Goal: Task Accomplishment & Management: Manage account settings

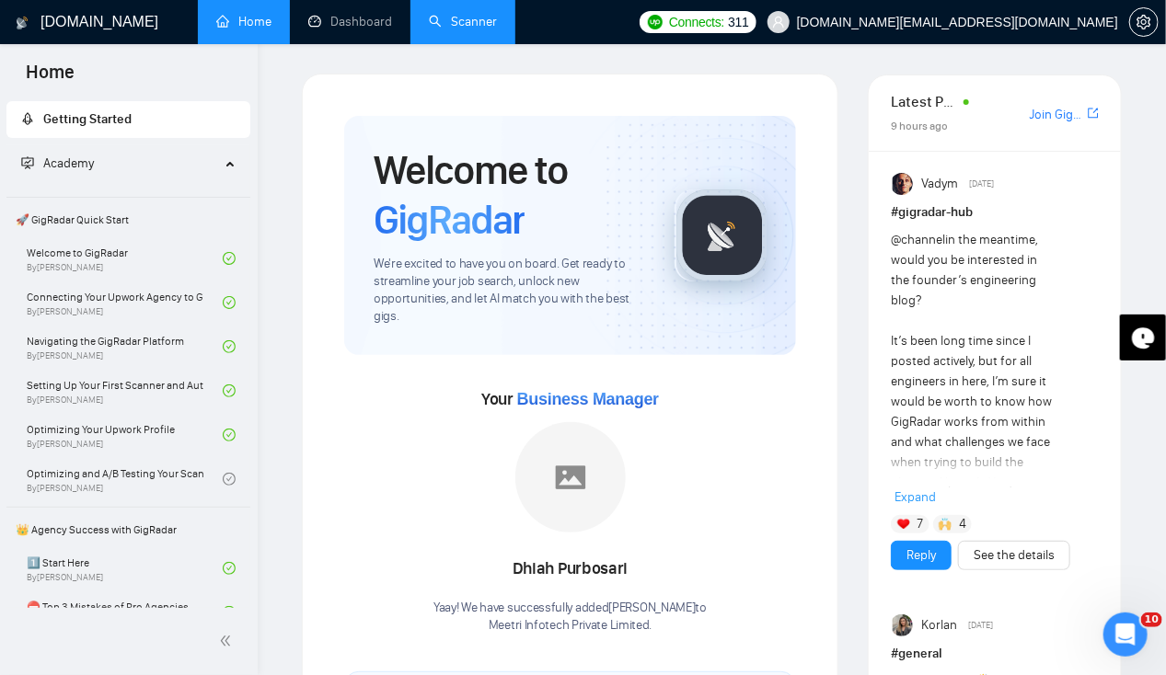
click at [467, 17] on link "Scanner" at bounding box center [463, 22] width 68 height 16
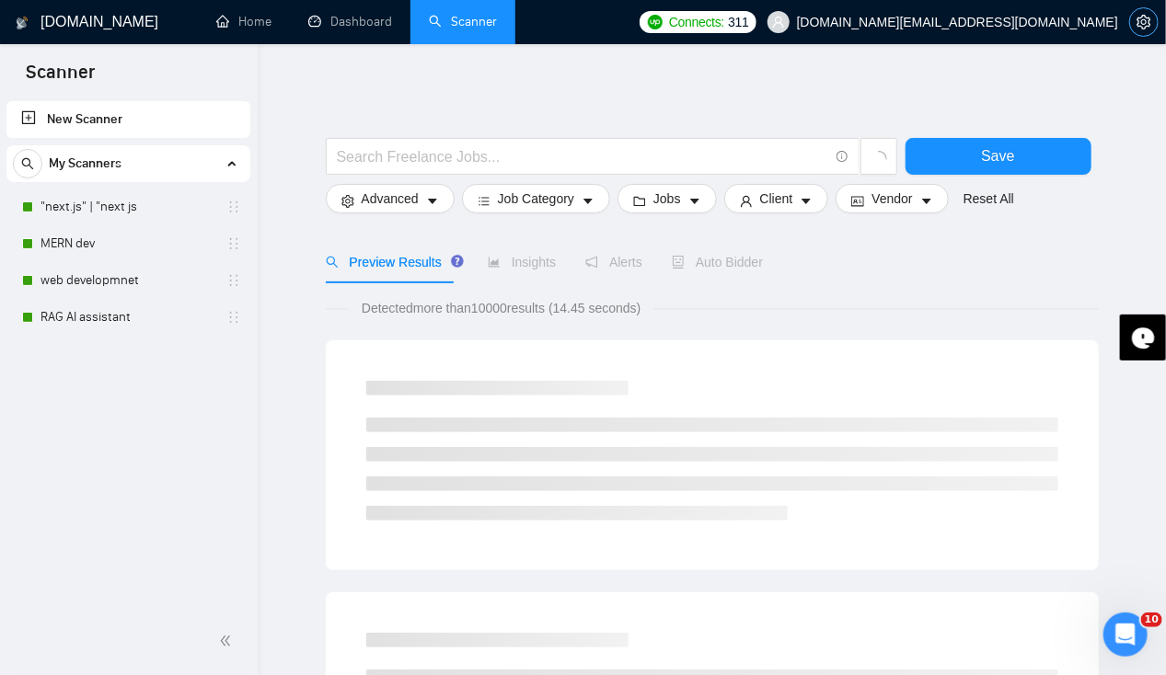
click at [1134, 24] on span "setting" at bounding box center [1144, 22] width 28 height 15
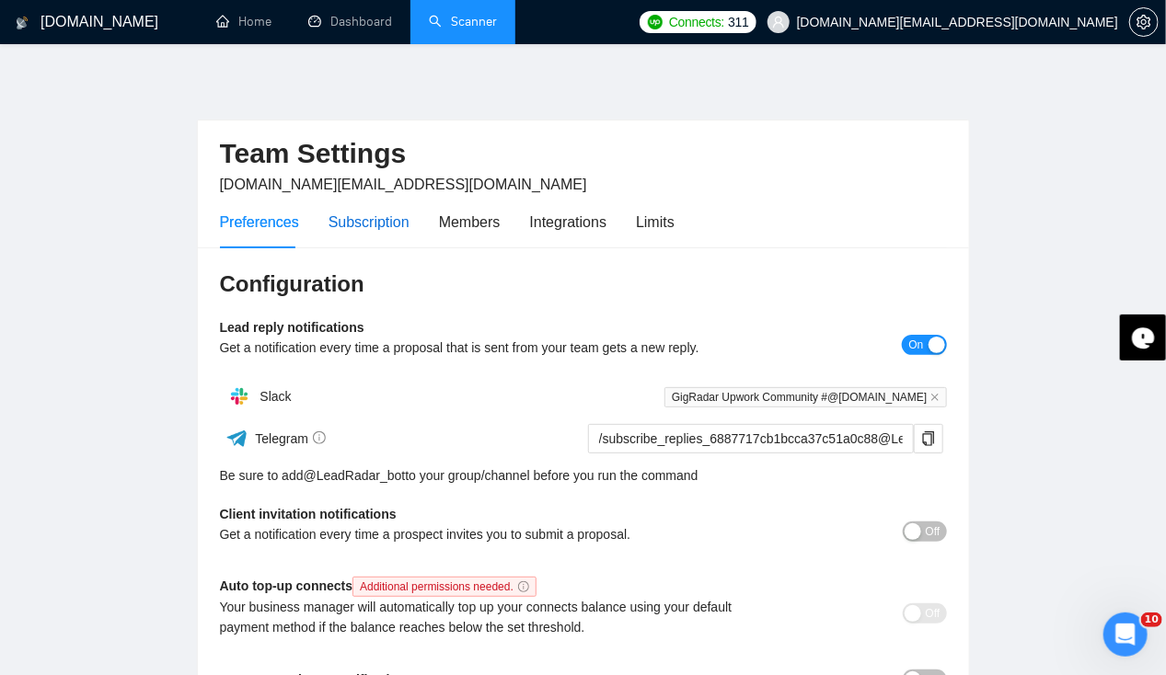
click at [381, 219] on div "Subscription" at bounding box center [369, 222] width 81 height 23
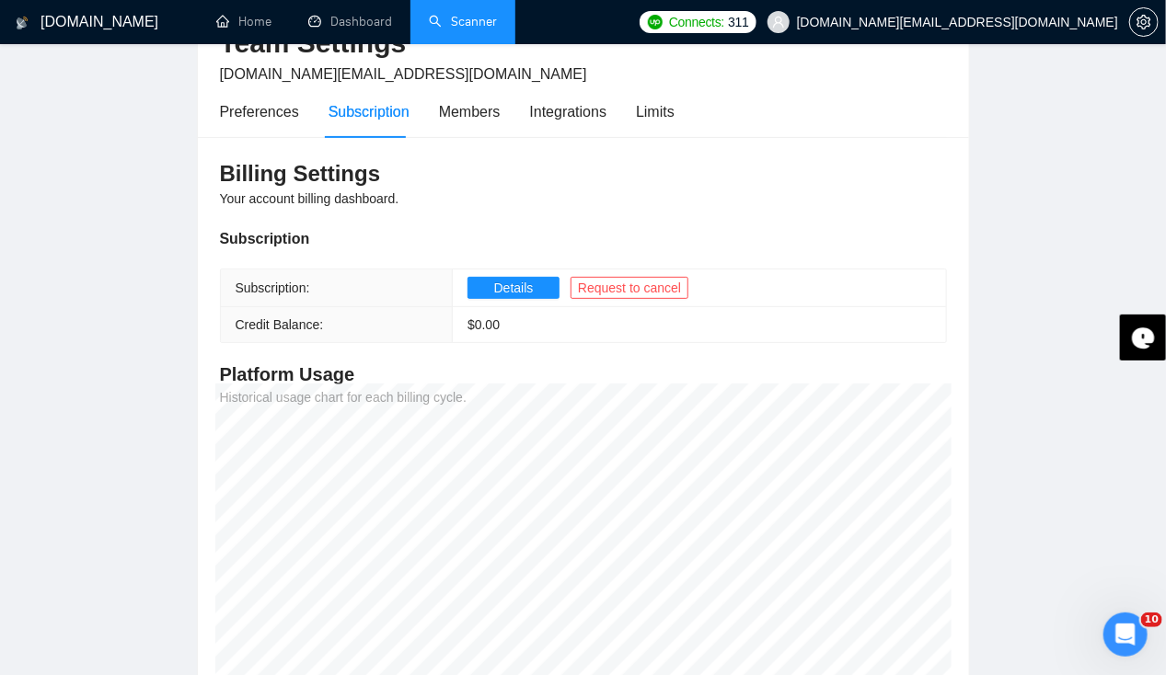
scroll to position [68, 0]
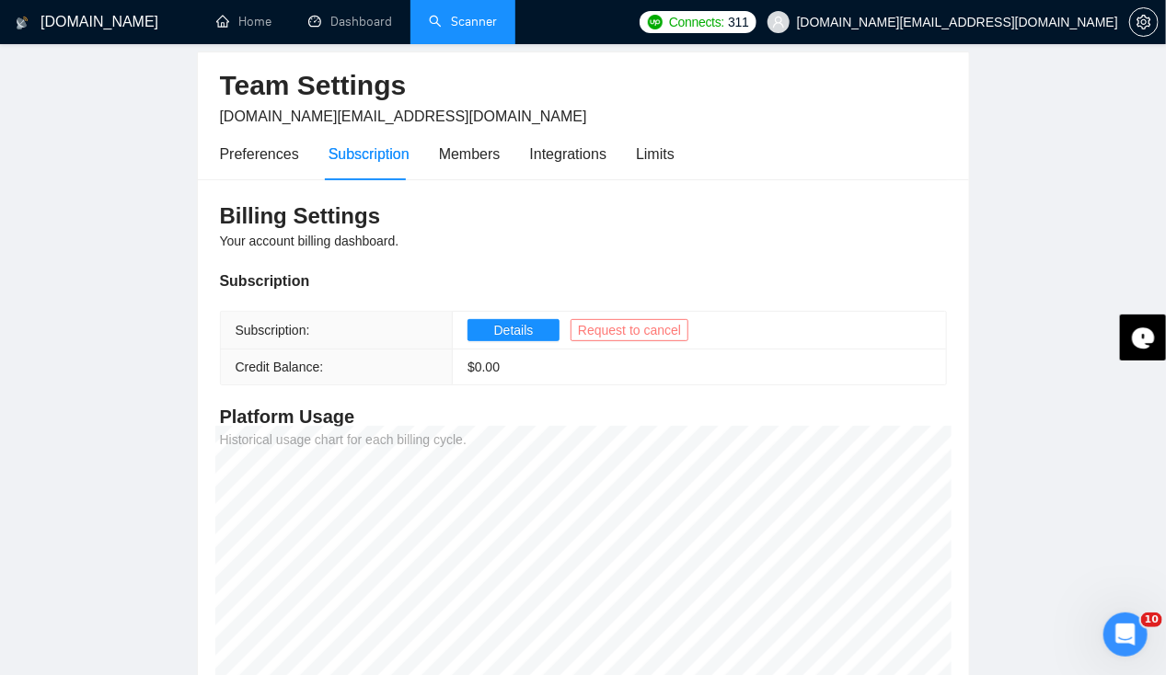
click at [615, 334] on span "Request to cancel" at bounding box center [629, 330] width 103 height 20
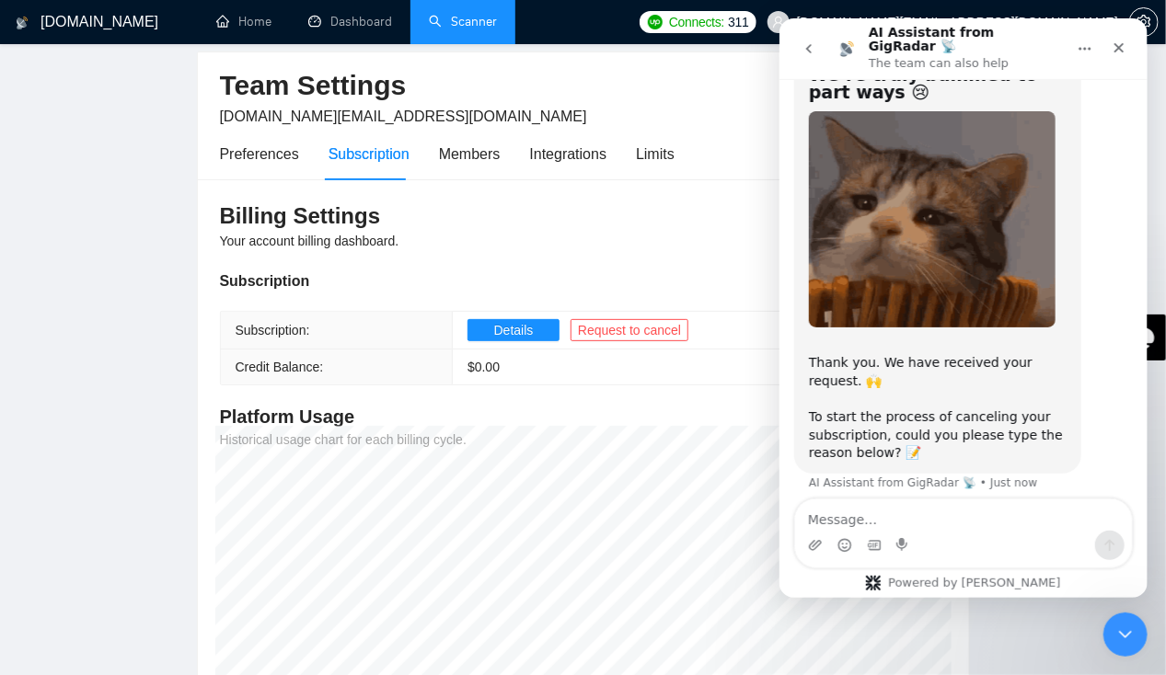
scroll to position [79, 0]
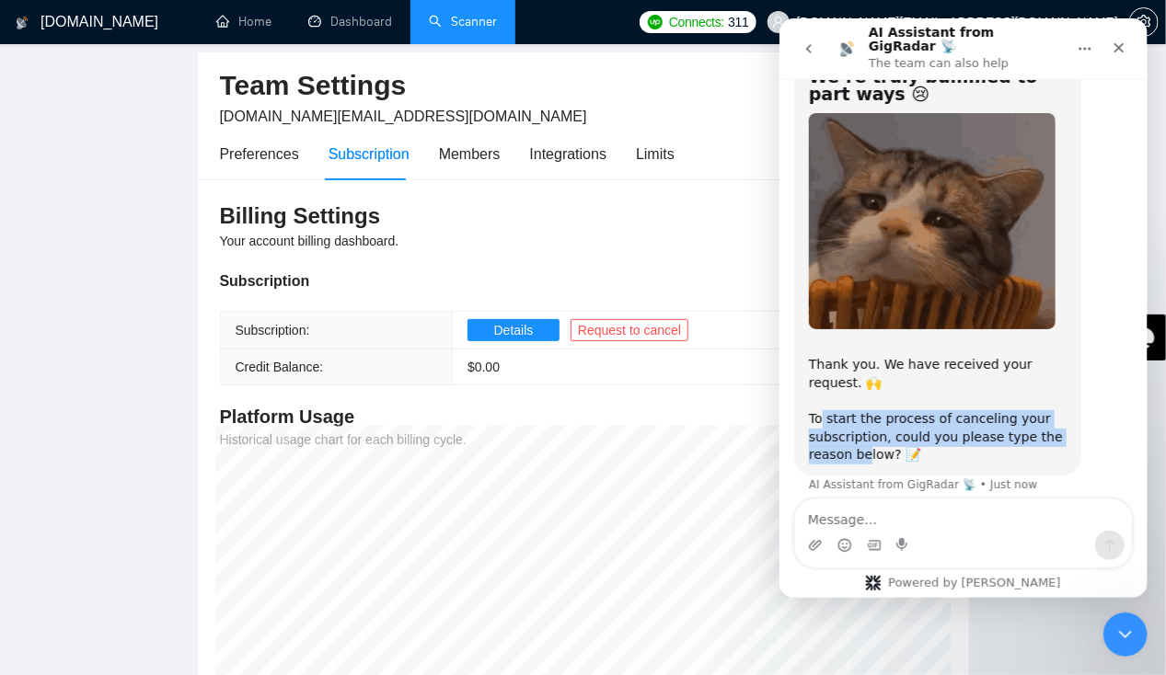
drag, startPoint x: 820, startPoint y: 408, endPoint x: 863, endPoint y: 448, distance: 59.2
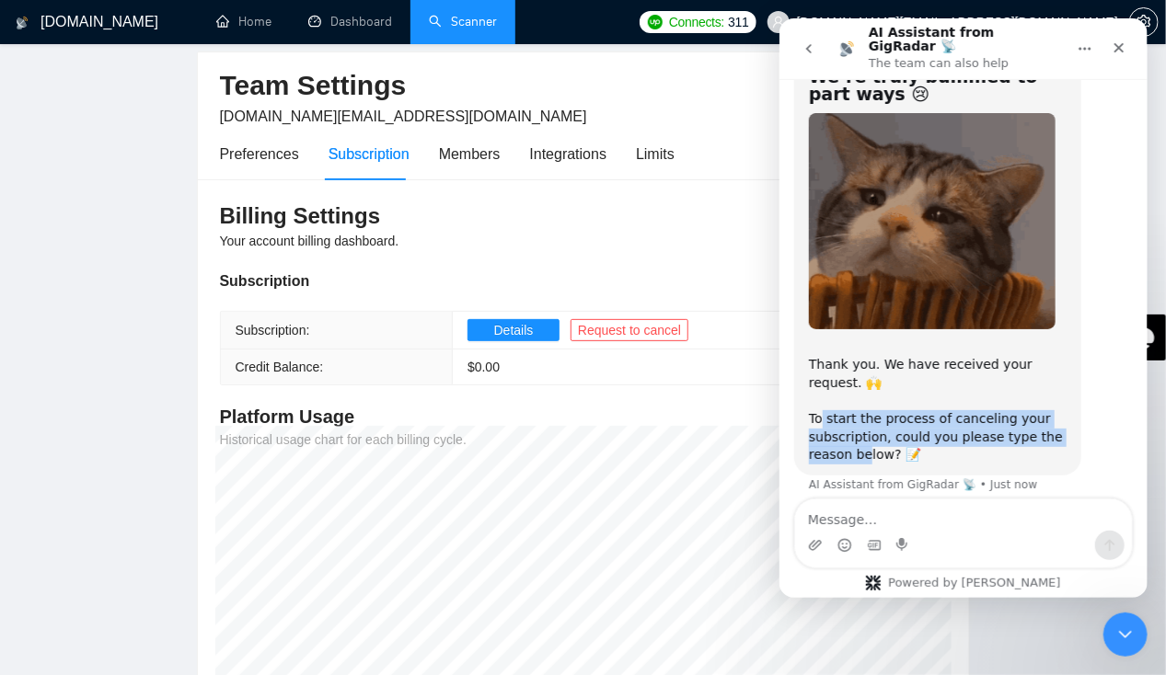
click at [863, 448] on div "Thank you. We have received your request. 🙌 To start the process of canceling y…" at bounding box center [937, 402] width 258 height 126
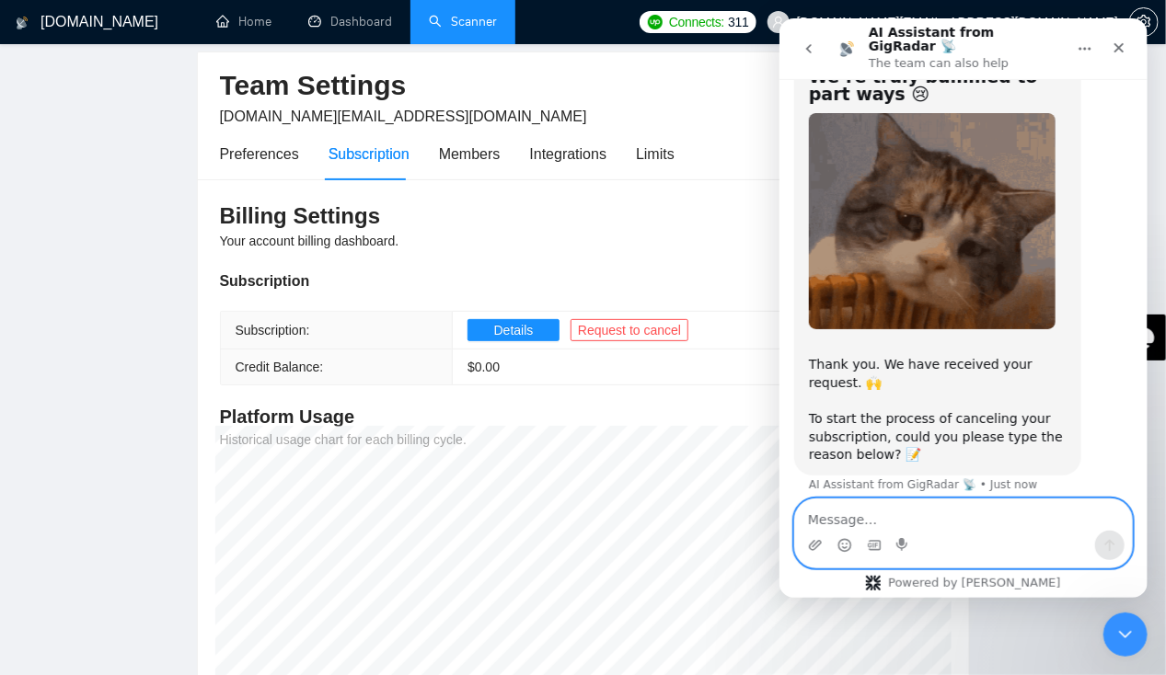
drag, startPoint x: 863, startPoint y: 448, endPoint x: 861, endPoint y: 522, distance: 73.6
click at [861, 522] on textarea "Message…" at bounding box center [962, 515] width 337 height 31
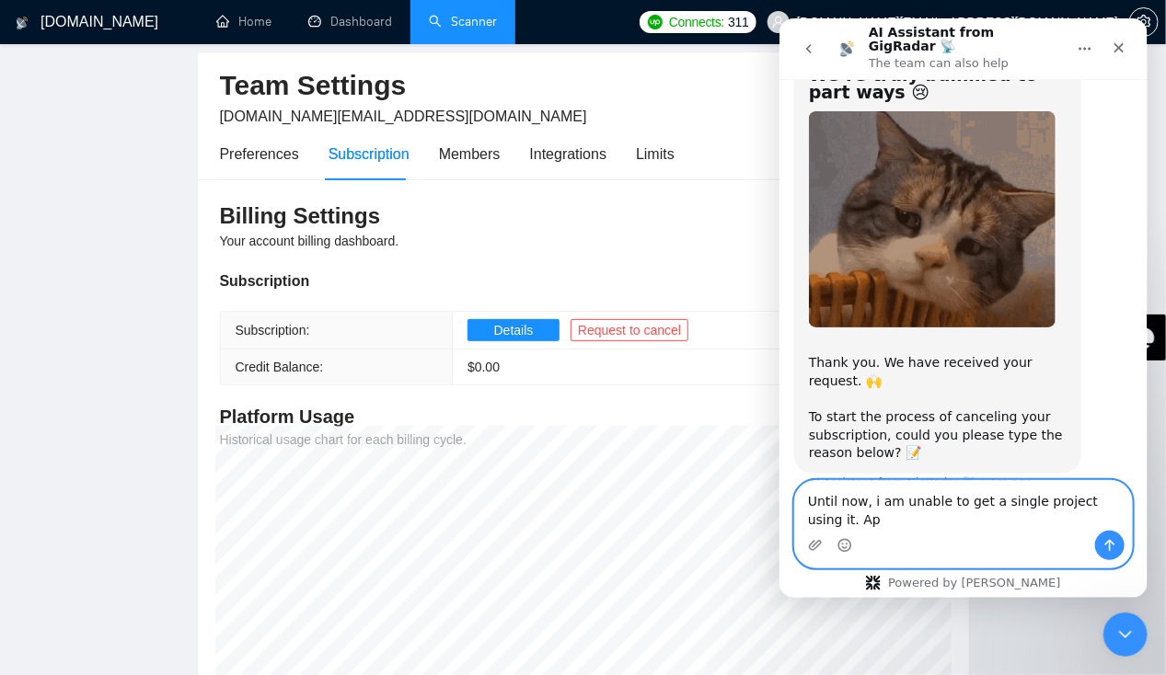
scroll to position [99, 0]
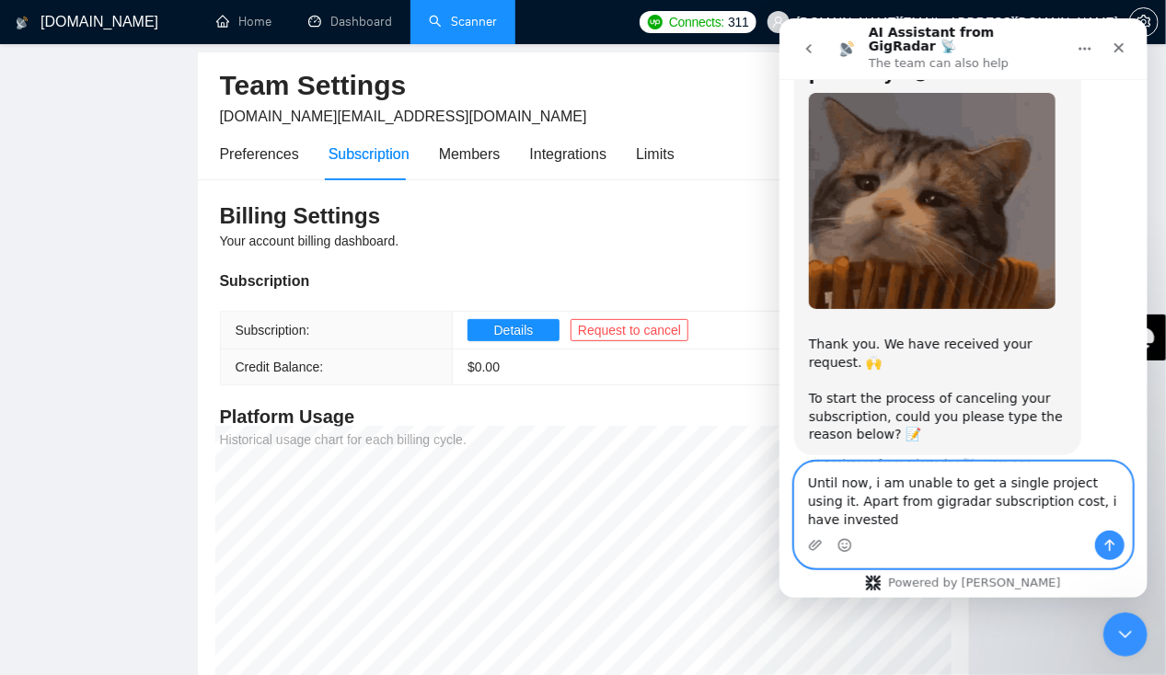
paste textarea "EU969766079IN"
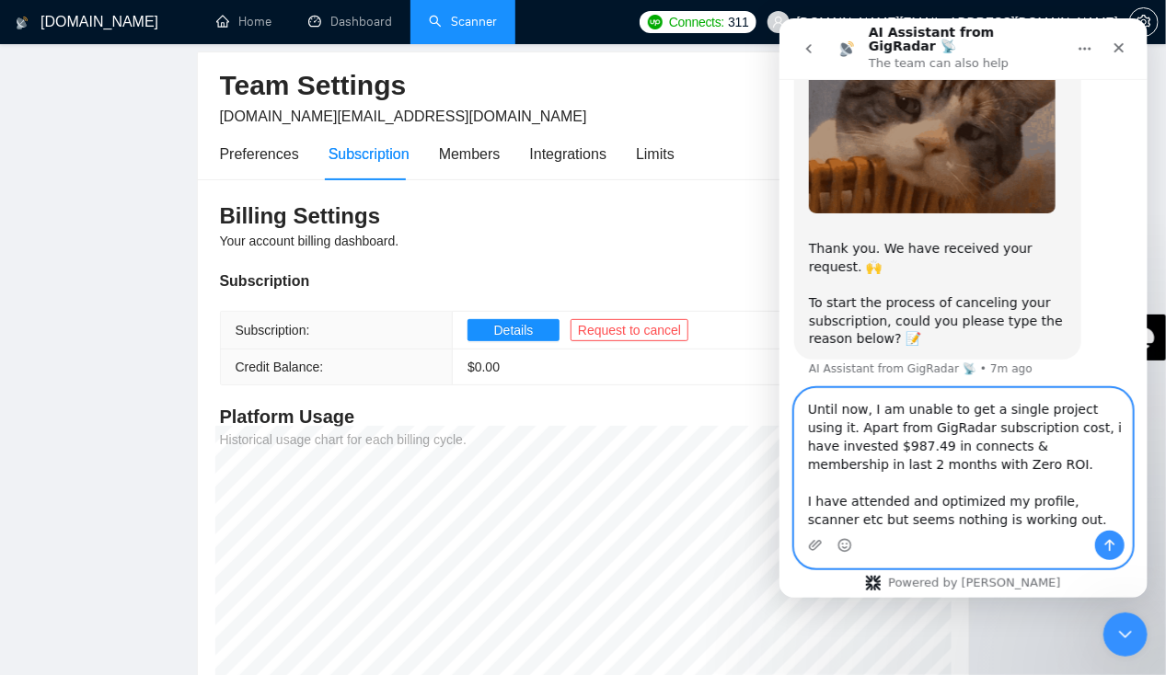
scroll to position [30, 0]
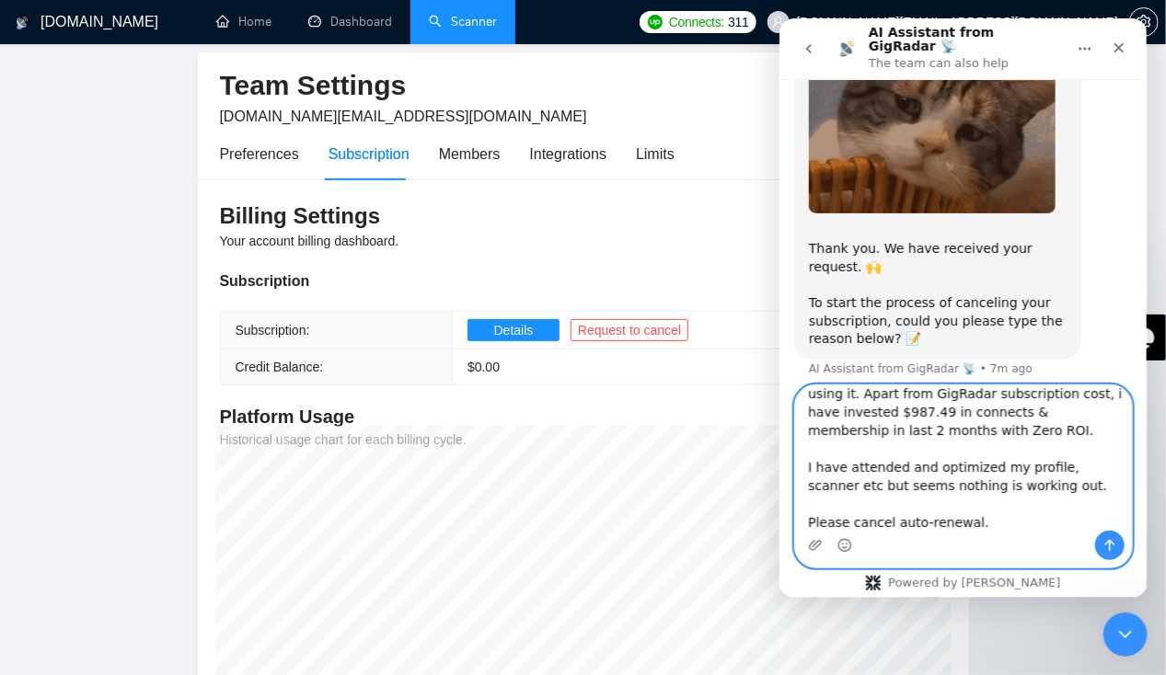
type textarea "Until now, I am unable to get a single project using it. Apart from GigRadar su…"
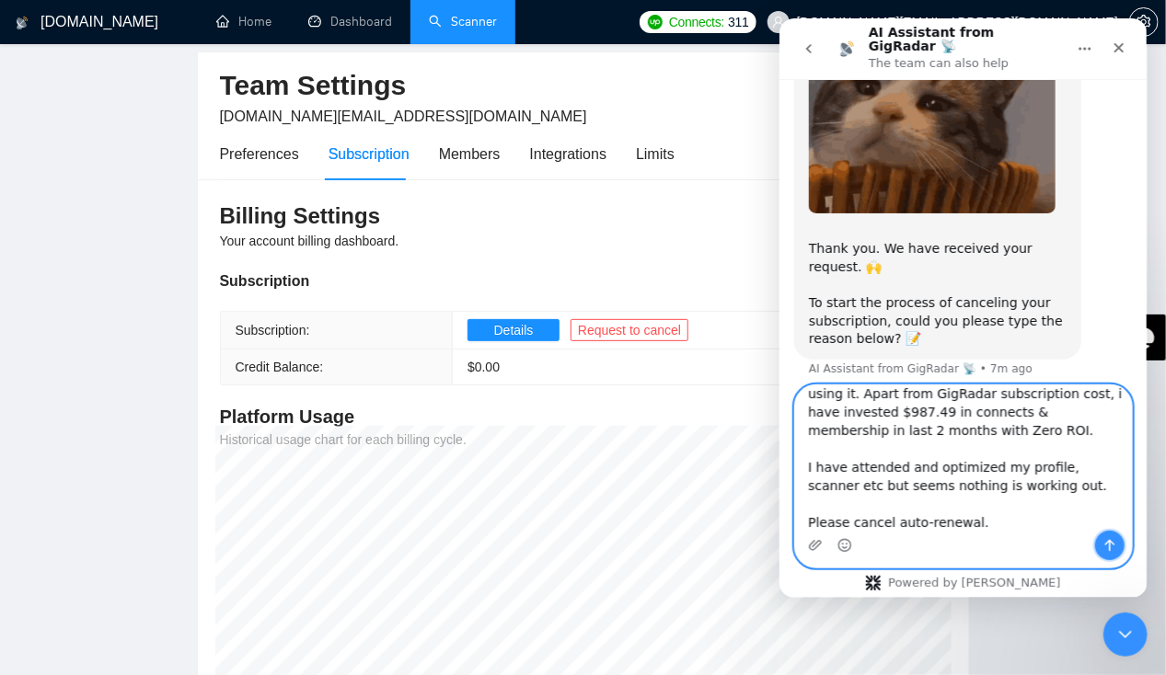
click at [1115, 549] on icon "Send a message…" at bounding box center [1109, 545] width 15 height 15
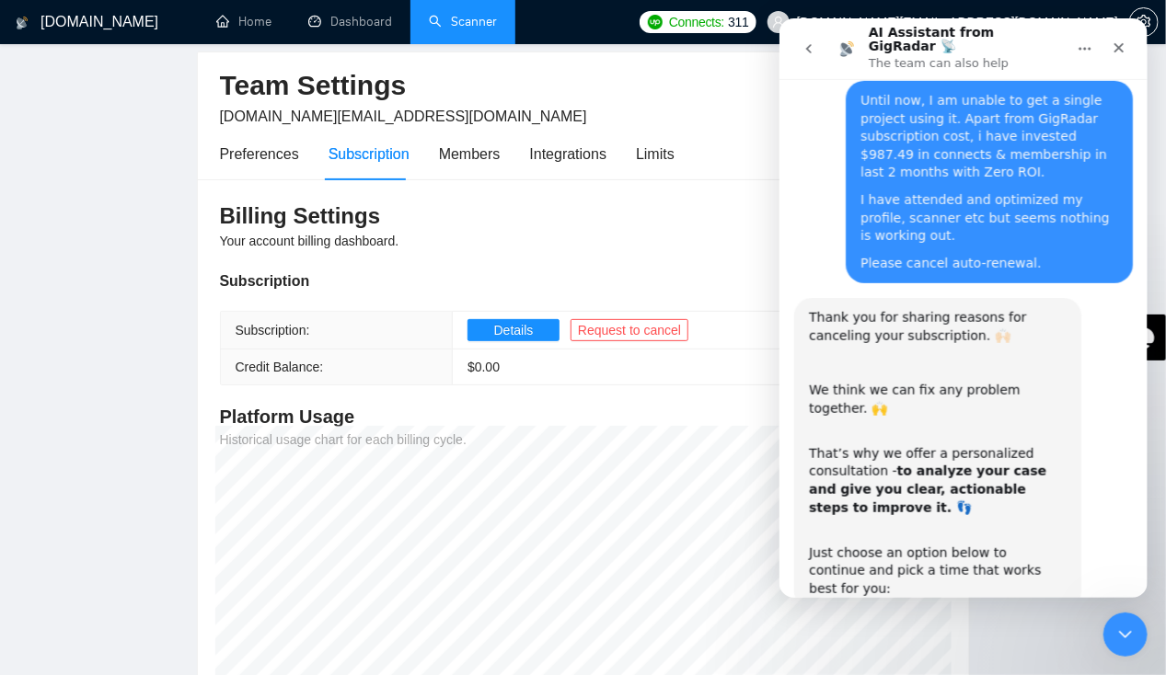
scroll to position [598, 0]
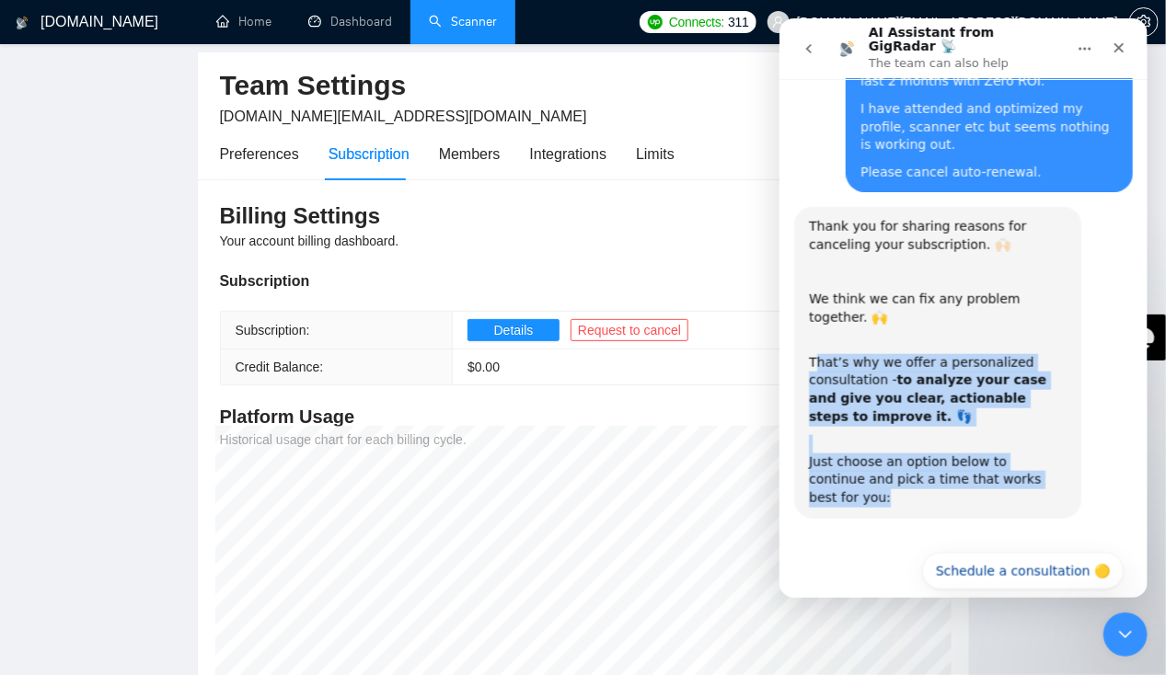
drag, startPoint x: 814, startPoint y: 335, endPoint x: 1049, endPoint y: 441, distance: 257.4
click at [1049, 441] on div "Thank you for sharing reasons for canceling your subscription. 🙌🏻 ​ We think we…" at bounding box center [937, 362] width 258 height 289
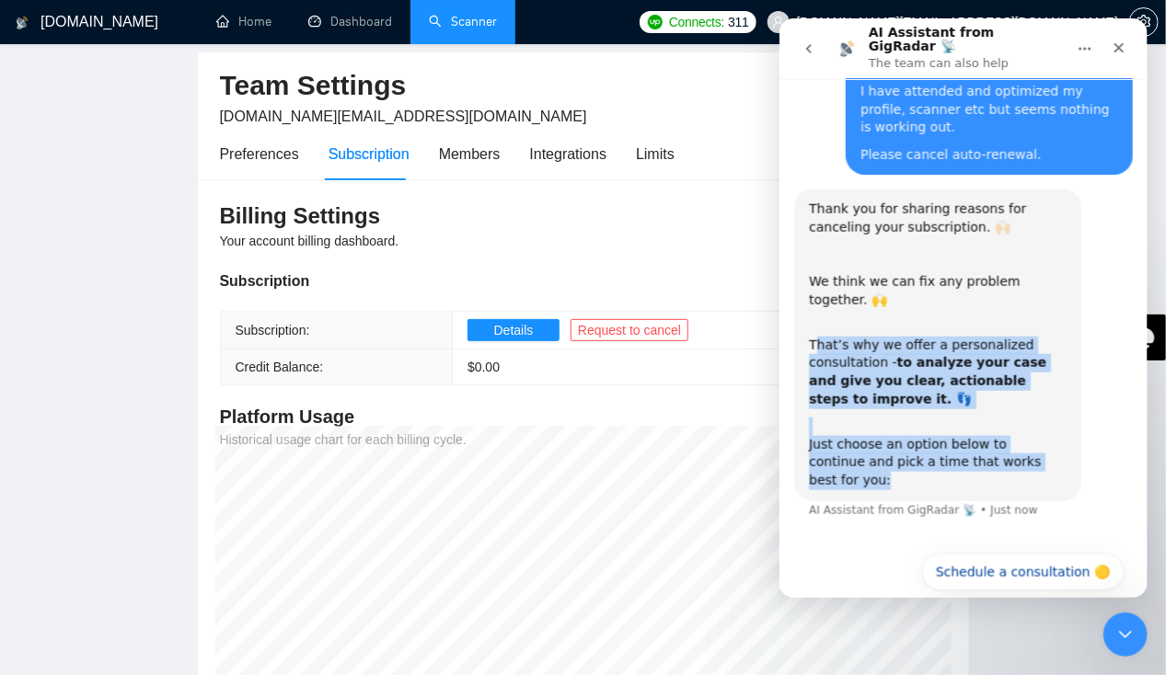
scroll to position [617, 0]
drag, startPoint x: 1049, startPoint y: 441, endPoint x: 1018, endPoint y: 555, distance: 118.3
click at [1018, 598] on button "🔴 No, continue to cancel" at bounding box center [1026, 616] width 192 height 37
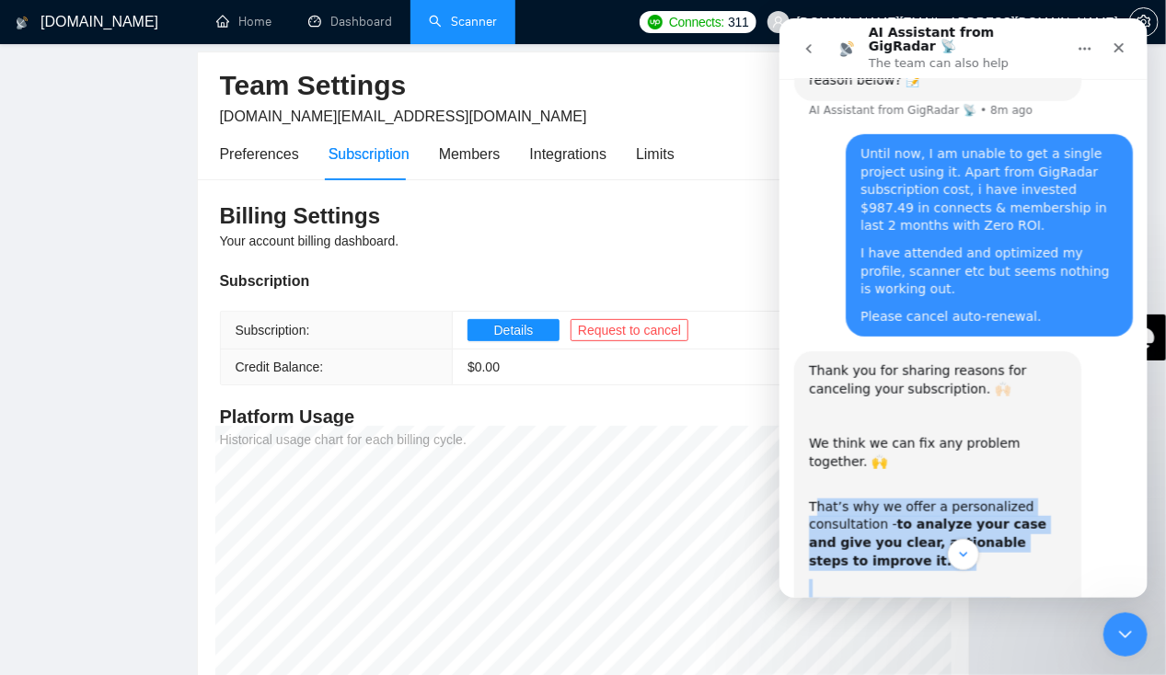
scroll to position [837, 0]
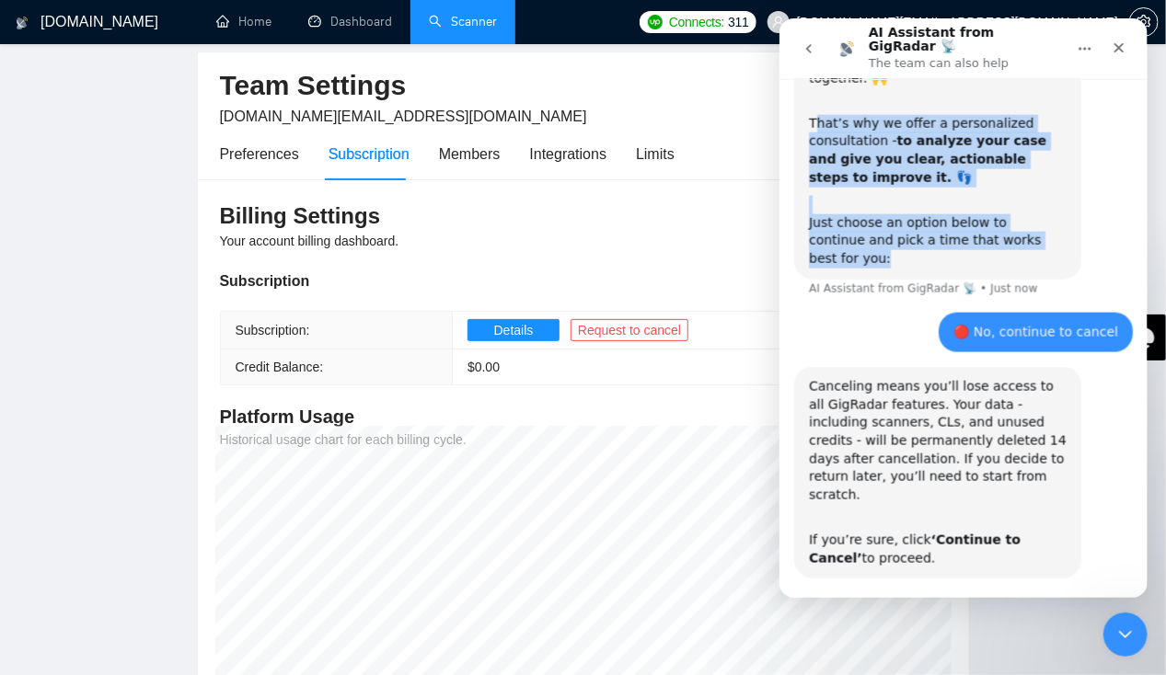
drag, startPoint x: 816, startPoint y: 329, endPoint x: 953, endPoint y: 482, distance: 206.0
click at [953, 482] on div "Canceling means you’ll lose access to all GigRadar features. Your data - includ…" at bounding box center [937, 473] width 258 height 190
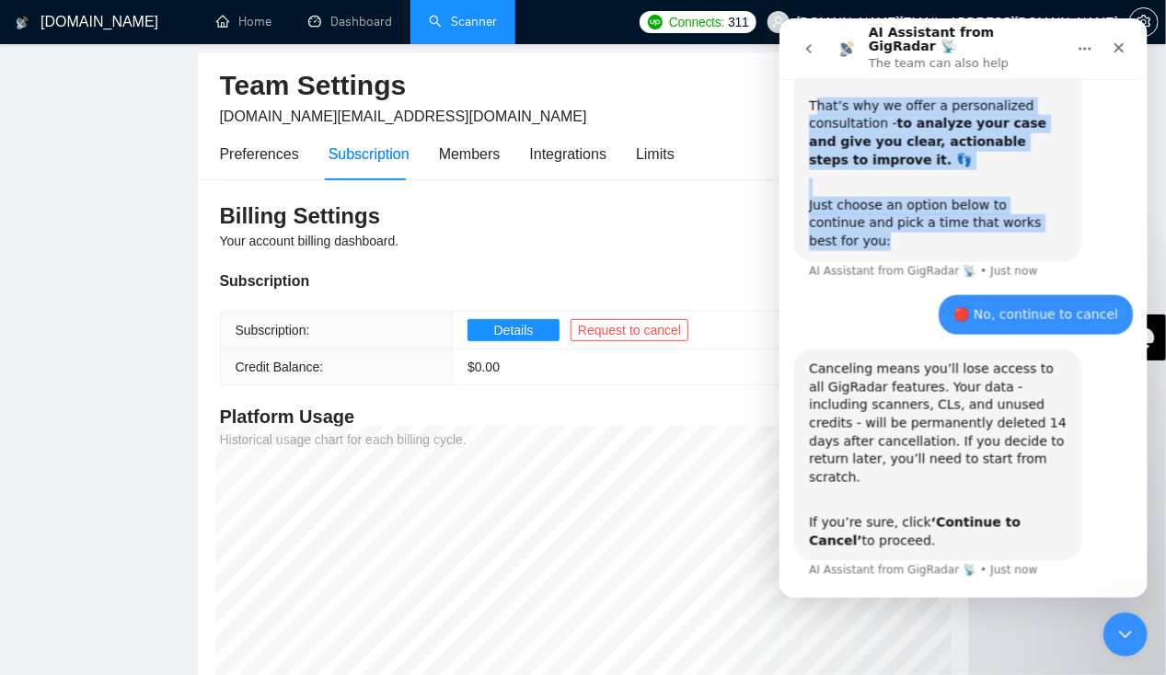
scroll to position [856, 0]
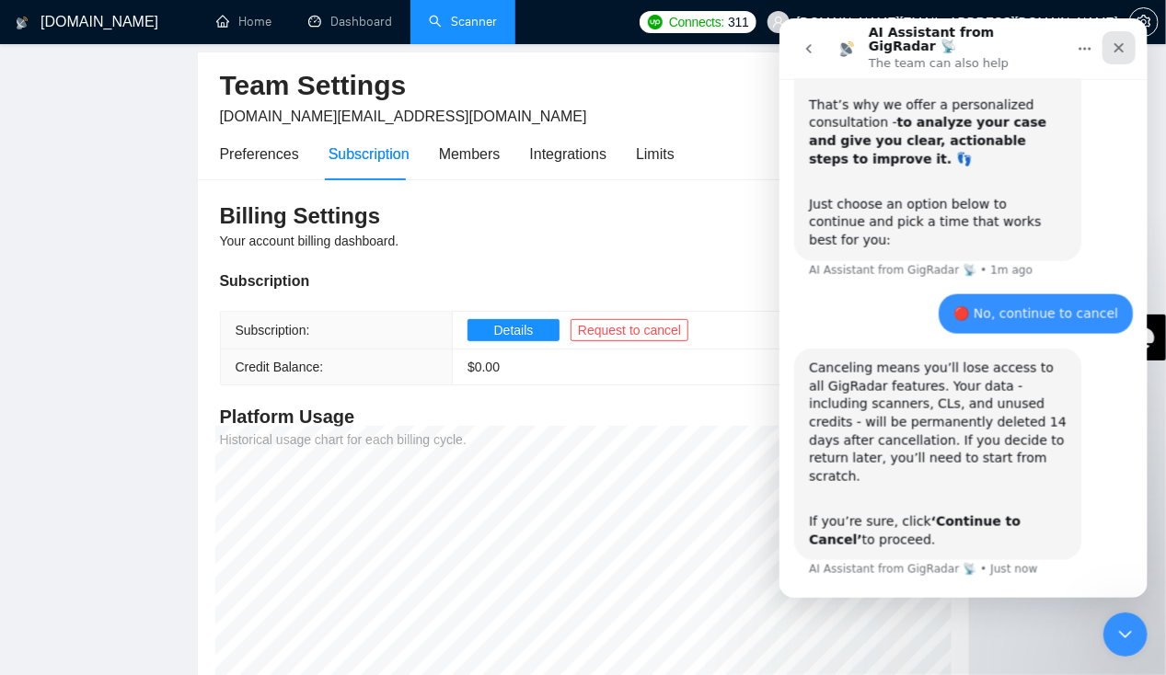
click at [1114, 44] on icon "Close" at bounding box center [1118, 48] width 10 height 10
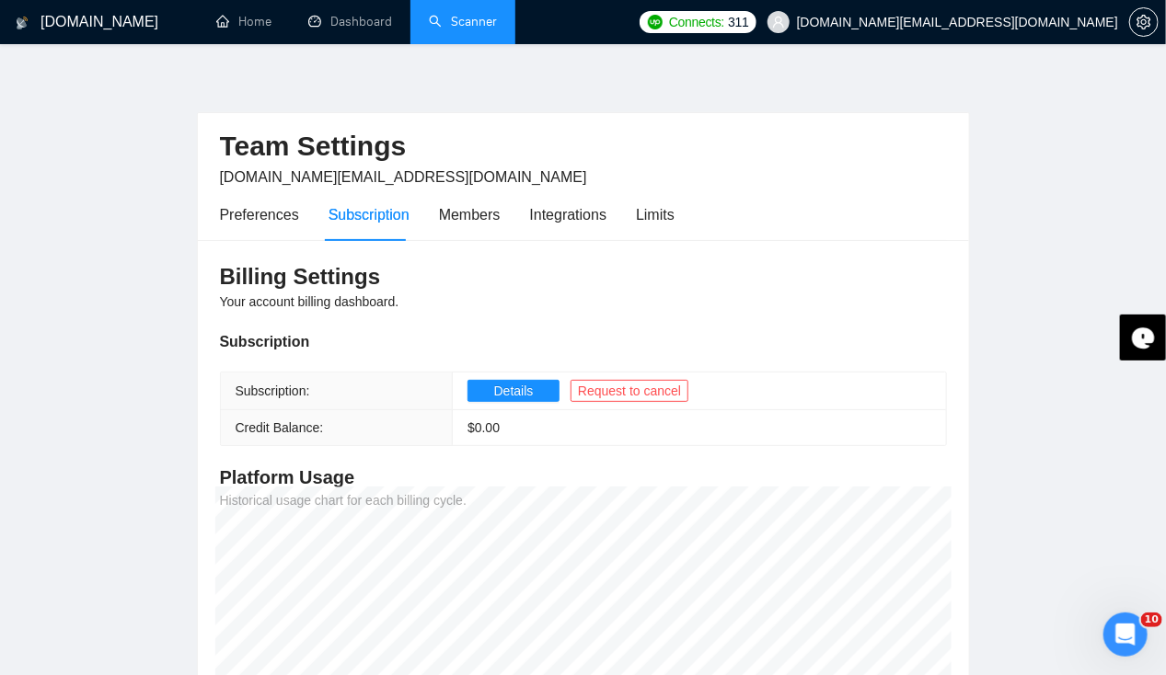
scroll to position [6, 0]
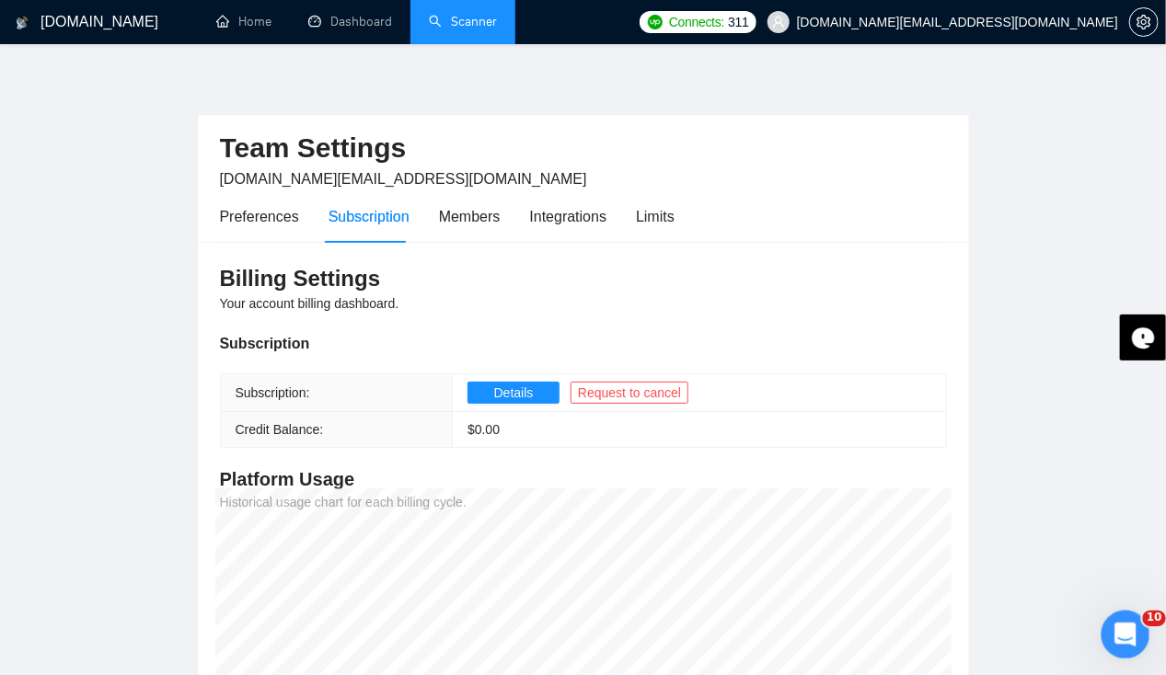
click at [1114, 624] on icon "Open Intercom Messenger" at bounding box center [1123, 632] width 30 height 30
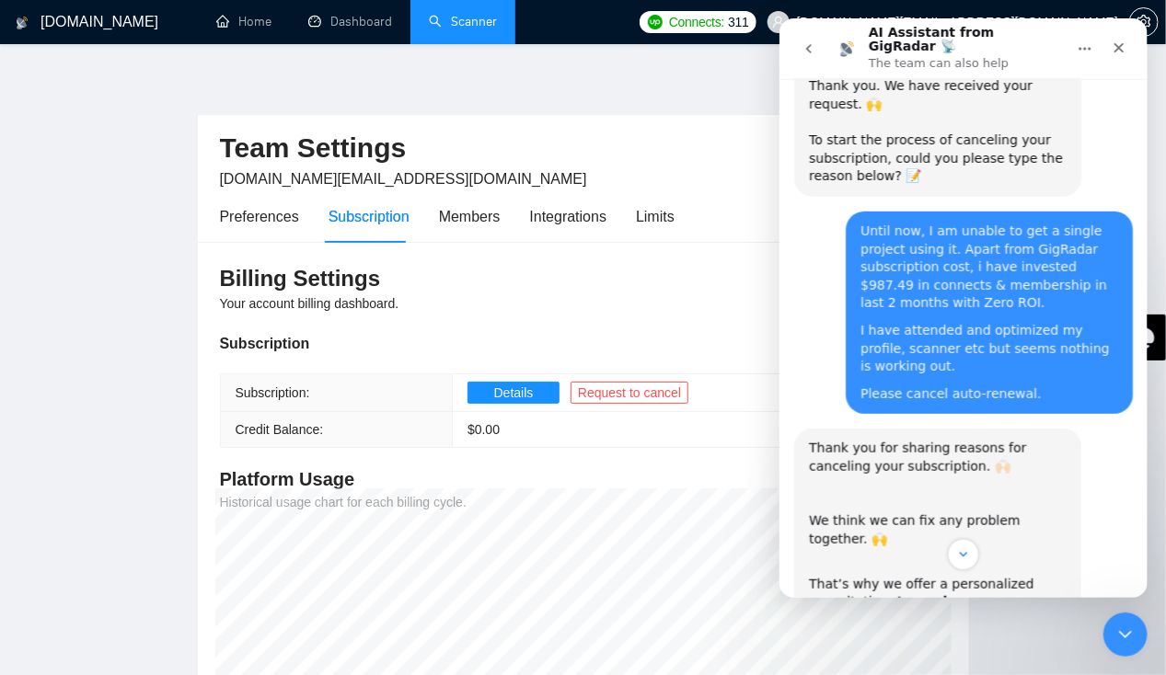
scroll to position [322, 0]
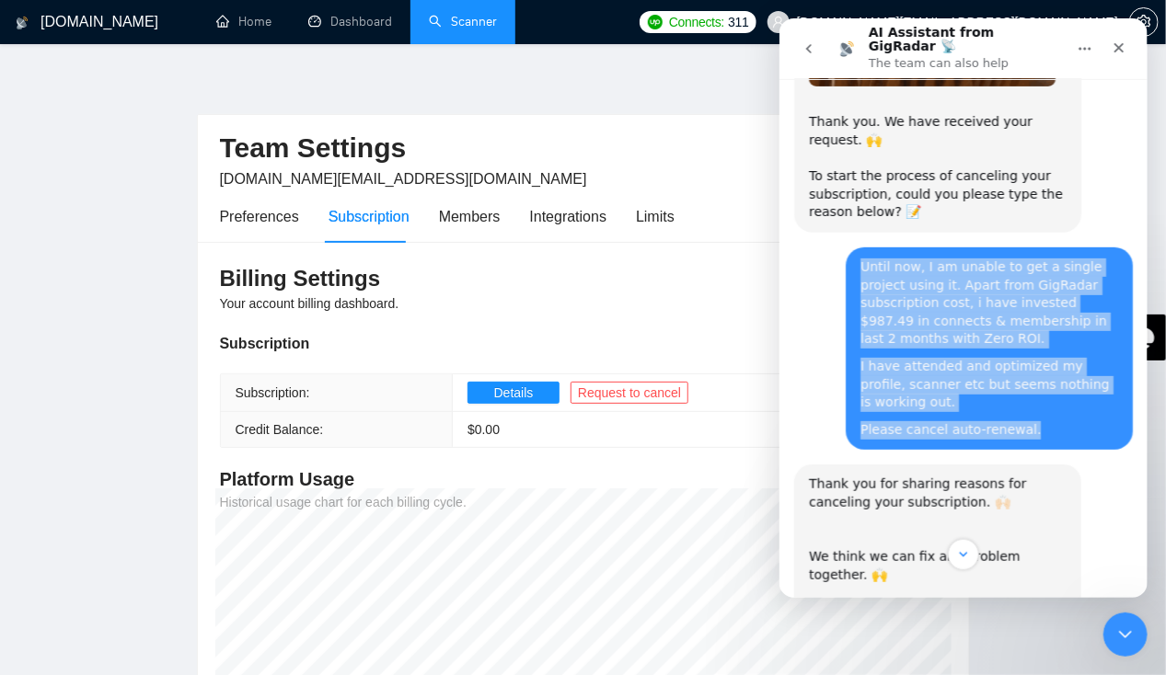
drag, startPoint x: 1009, startPoint y: 400, endPoint x: 842, endPoint y: 264, distance: 215.2
click at [845, 264] on div "Until now, I am unable to get a single project using it. Apart from GigRadar su…" at bounding box center [988, 349] width 287 height 202
copy div "Until now, I am unable to get a single project using it. Apart from GigRadar su…"
click at [810, 48] on icon "go back" at bounding box center [808, 48] width 15 height 15
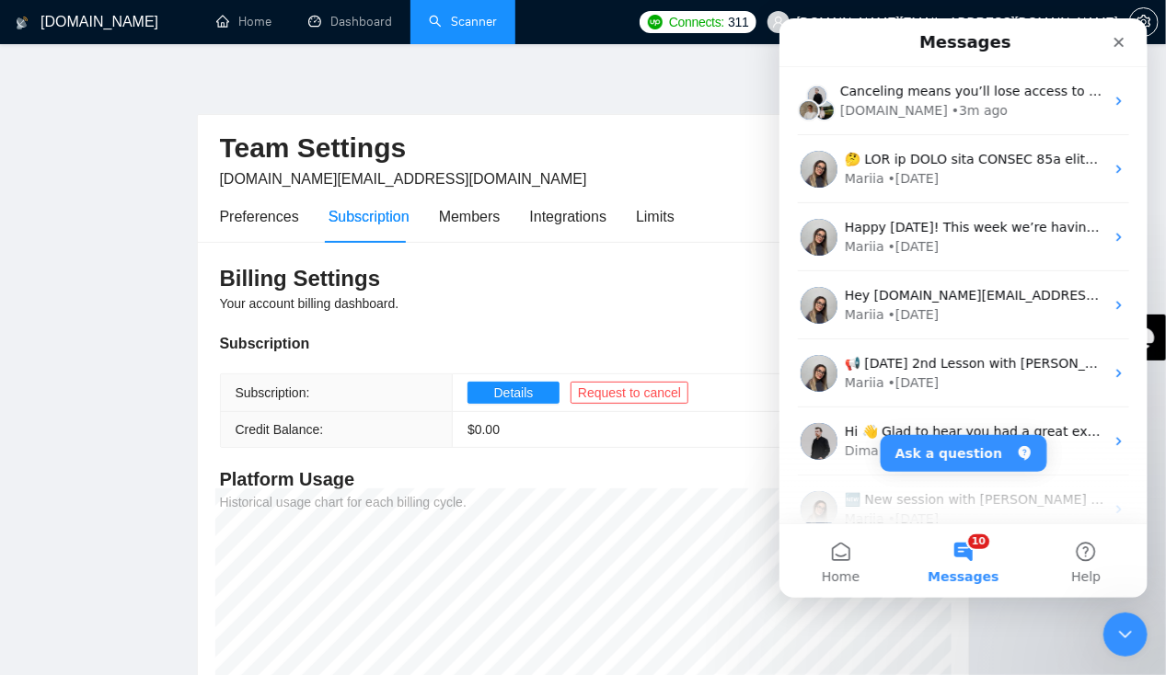
scroll to position [0, 0]
click at [968, 457] on button "Ask a question" at bounding box center [963, 453] width 167 height 37
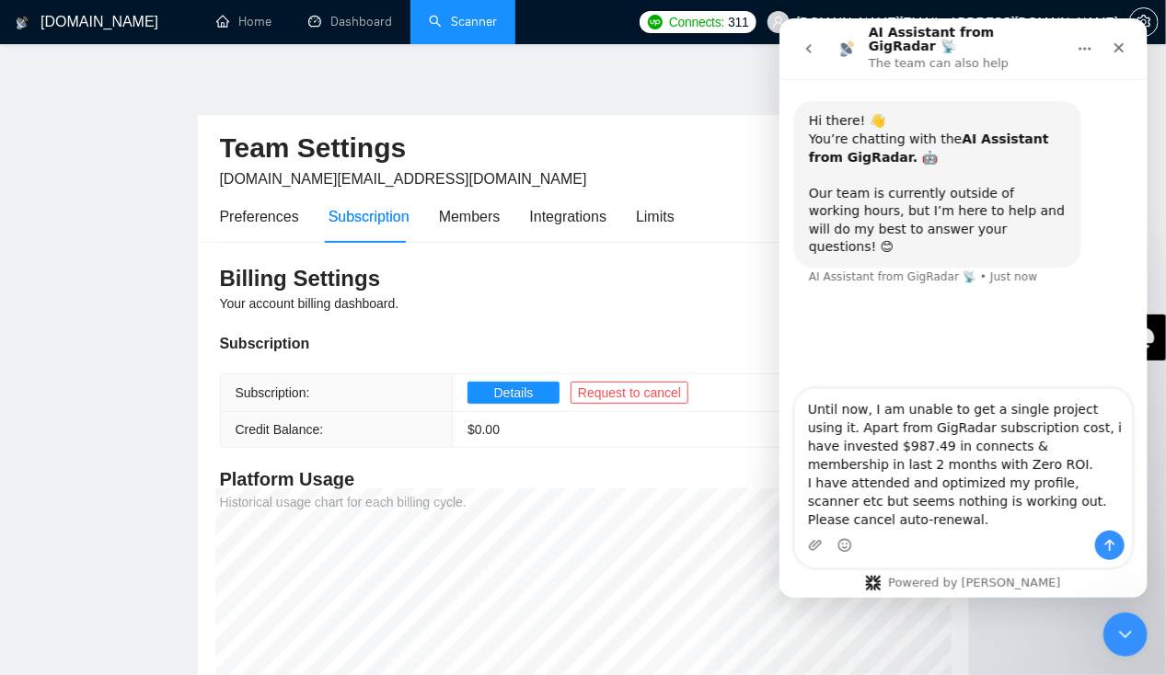
type textarea "Until now, I am unable to get a single project using it. Apart from GigRadar su…"
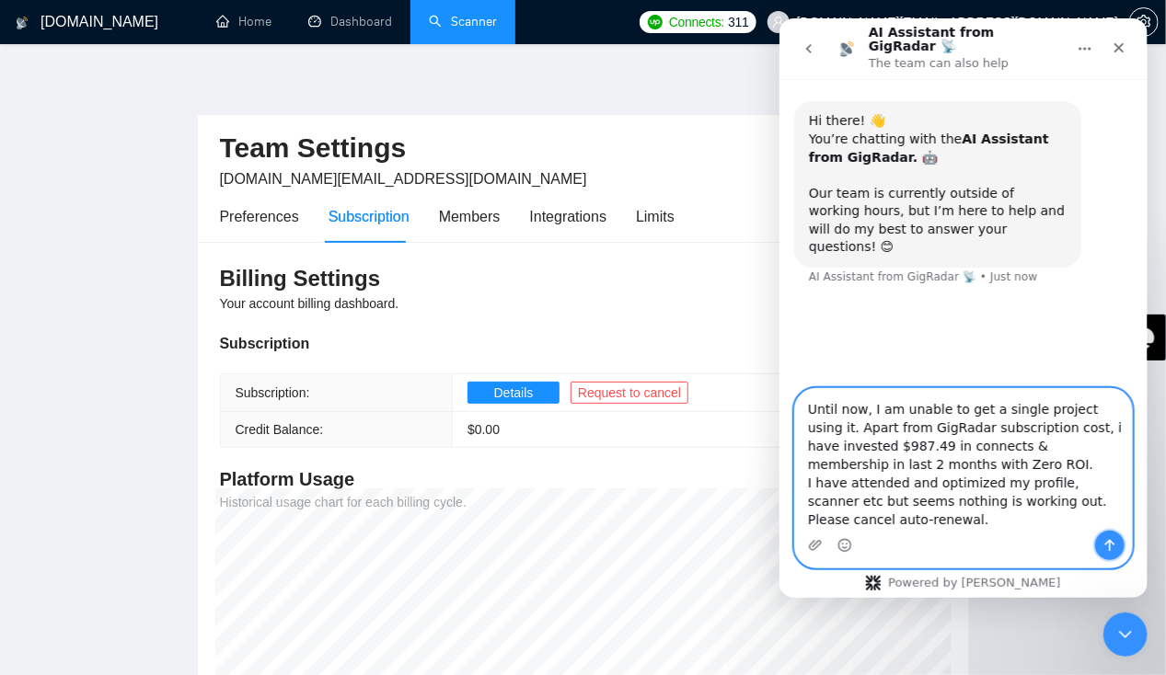
click at [1101, 544] on button "Send a message…" at bounding box center [1108, 545] width 29 height 29
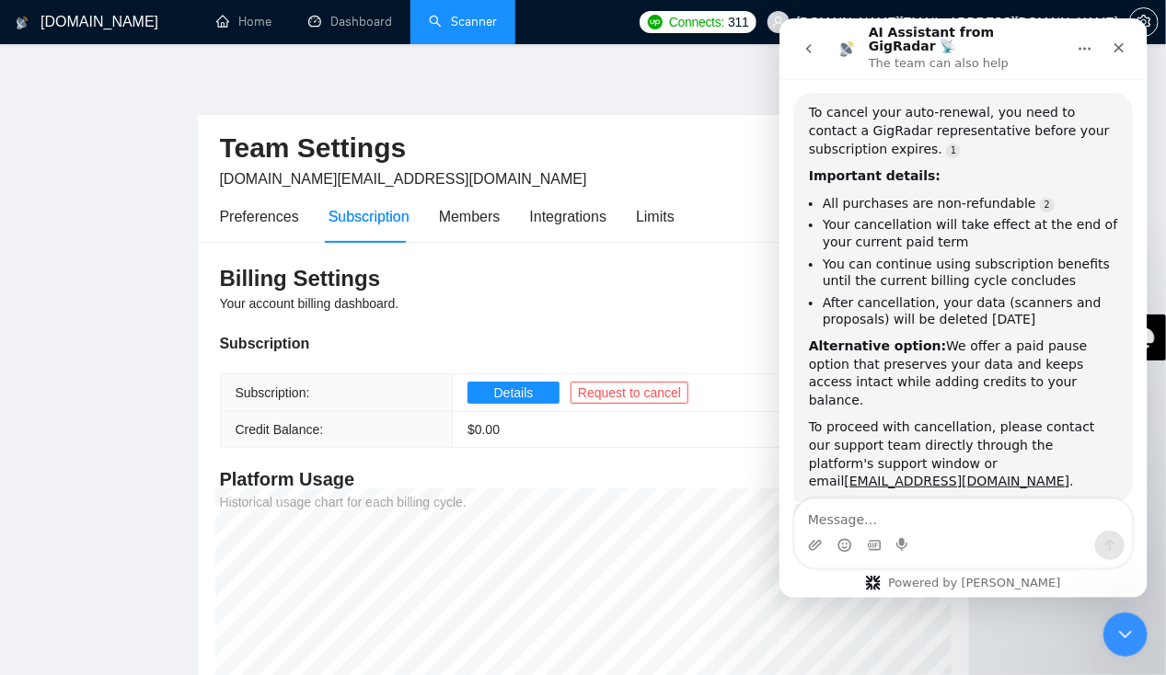
scroll to position [386, 0]
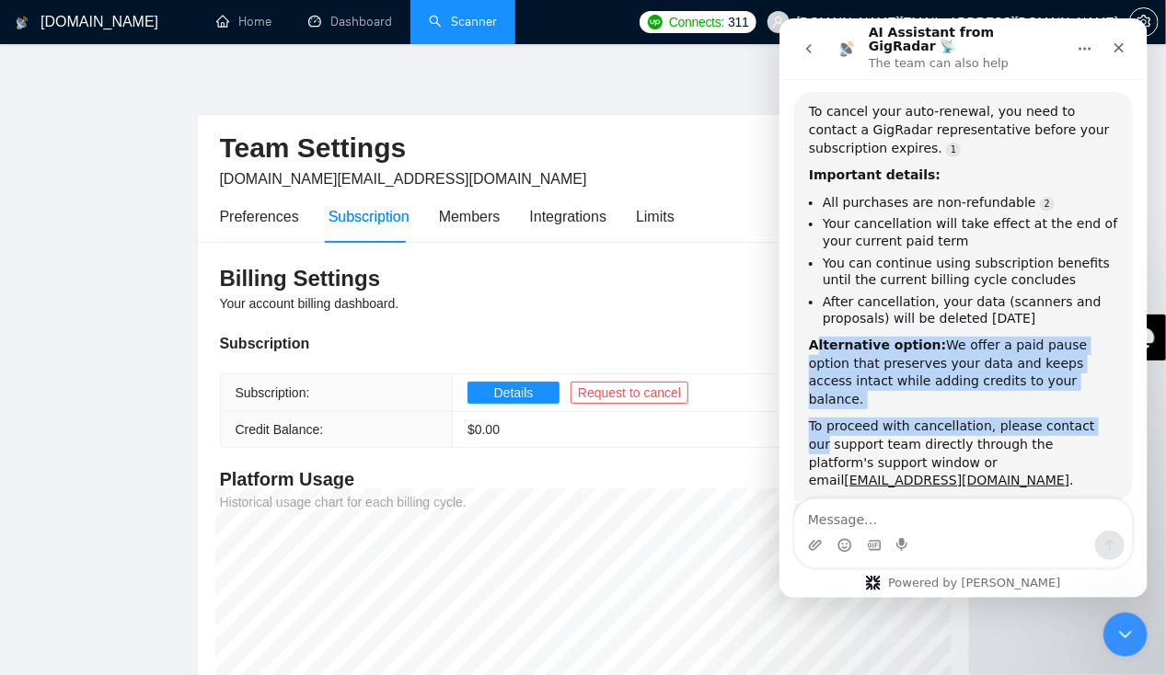
drag, startPoint x: 813, startPoint y: 294, endPoint x: 1079, endPoint y: 366, distance: 275.7
click at [1079, 366] on div "To cancel your auto-renewal, you need to contact a GigRadar representative befo…" at bounding box center [962, 296] width 309 height 386
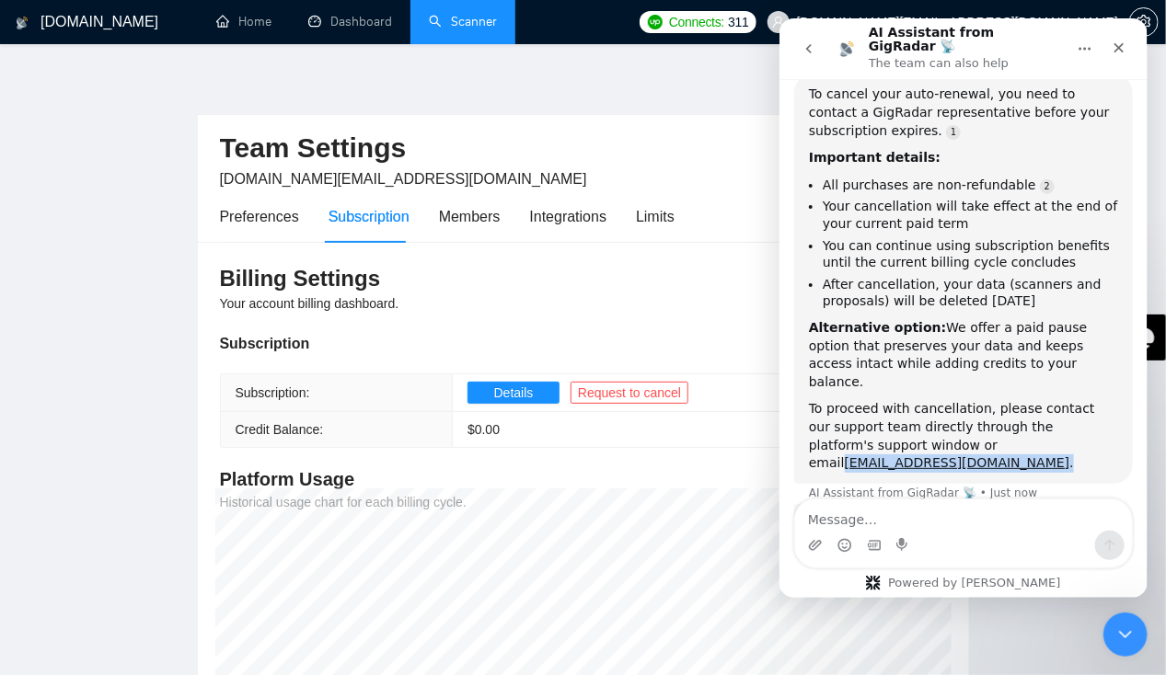
drag, startPoint x: 1079, startPoint y: 366, endPoint x: 955, endPoint y: 393, distance: 126.2
click at [955, 393] on div "To cancel your auto-renewal, you need to contact a GigRadar representative befo…" at bounding box center [962, 279] width 339 height 409
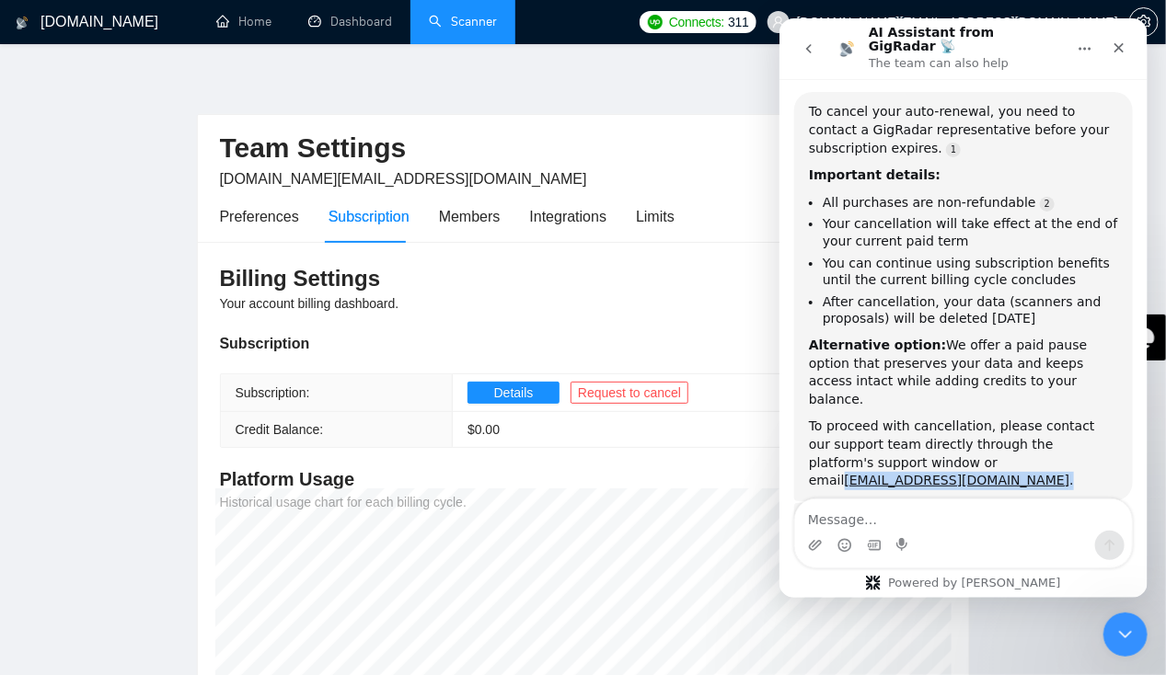
scroll to position [386, 0]
copy div "[EMAIL_ADDRESS][DOMAIN_NAME] ."
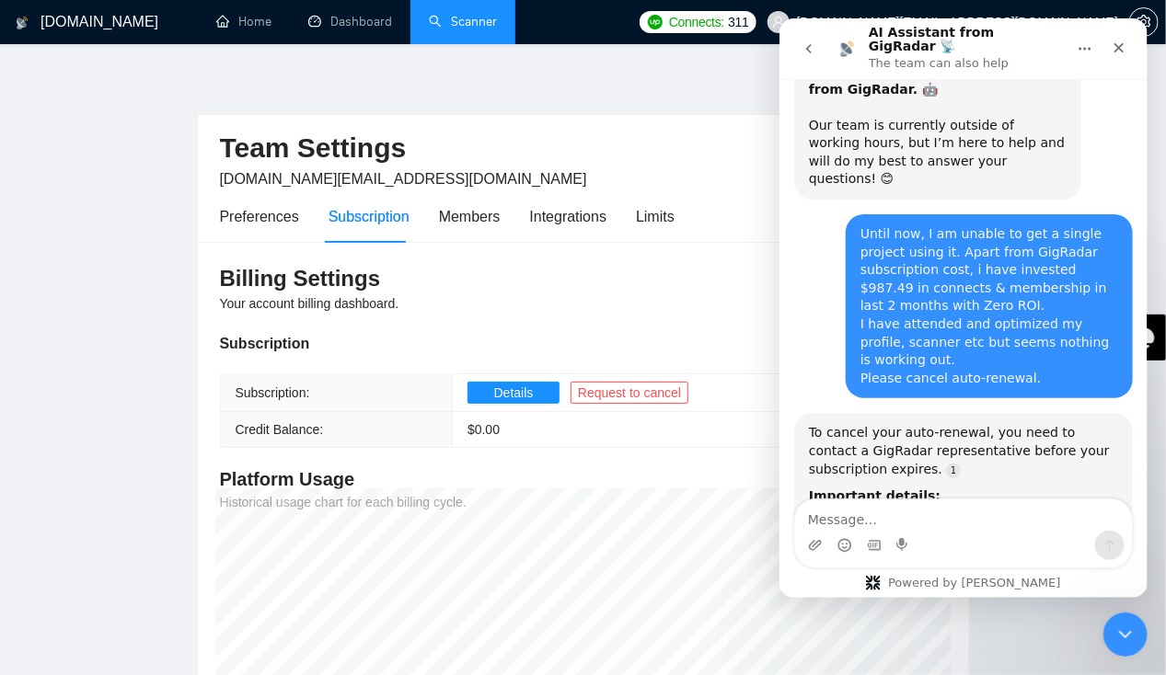
scroll to position [0, 0]
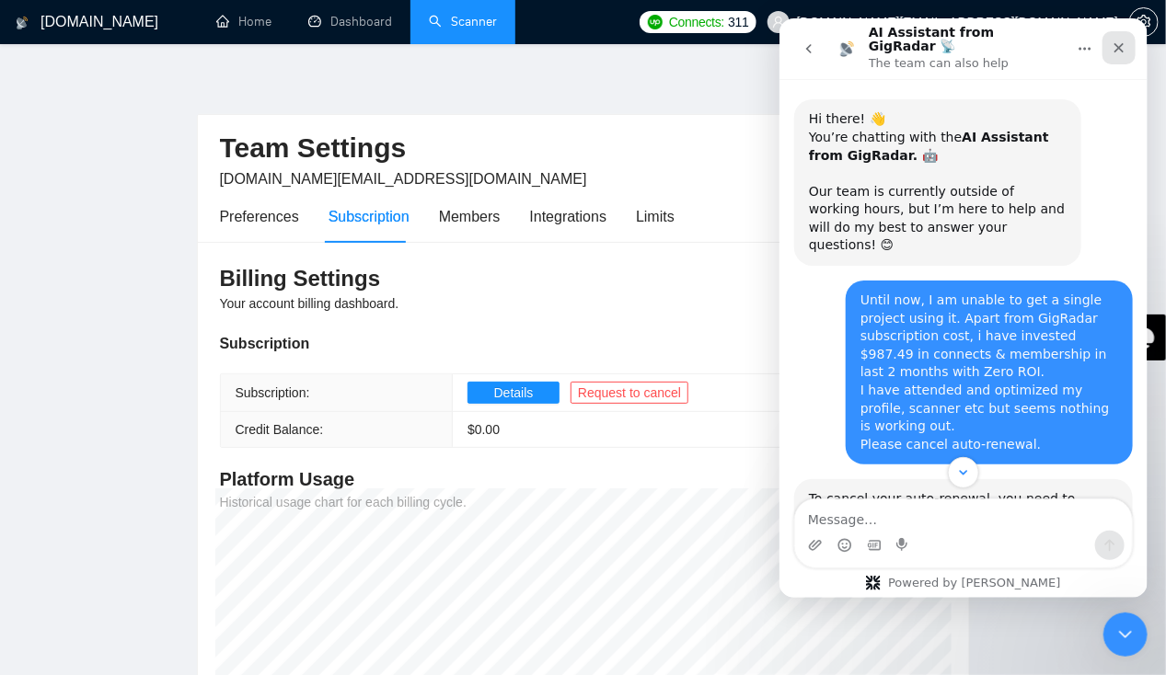
click at [1116, 47] on icon "Close" at bounding box center [1118, 47] width 15 height 15
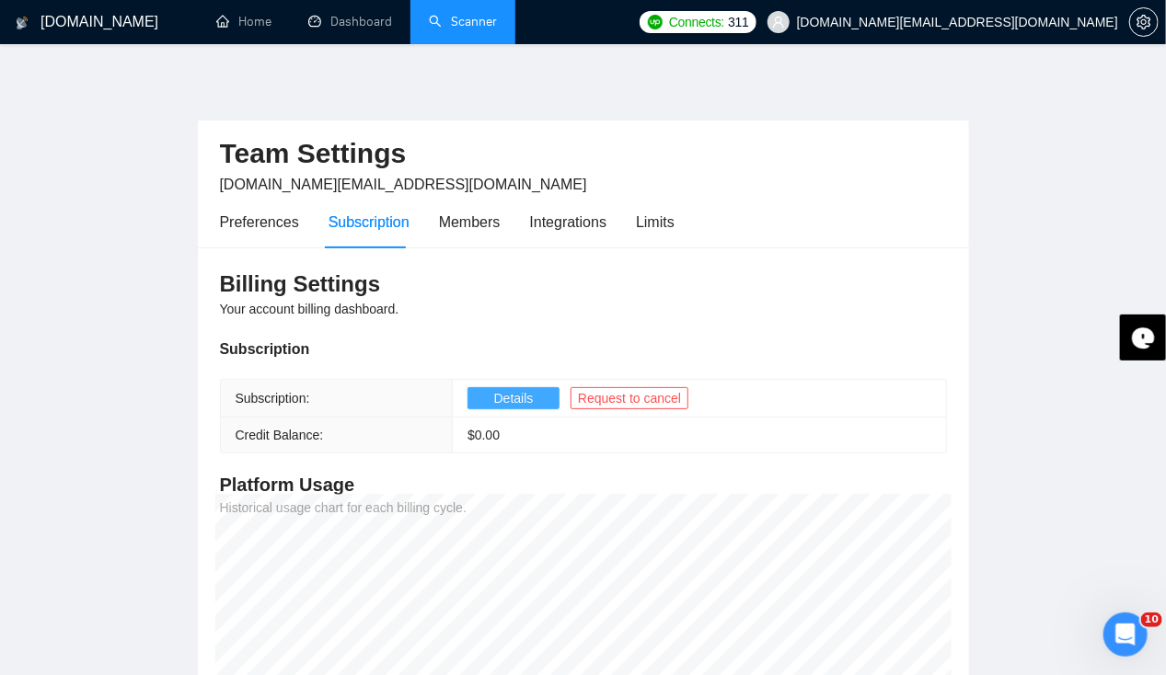
click at [518, 406] on span "Details" at bounding box center [514, 398] width 40 height 20
